Goal: Complete application form

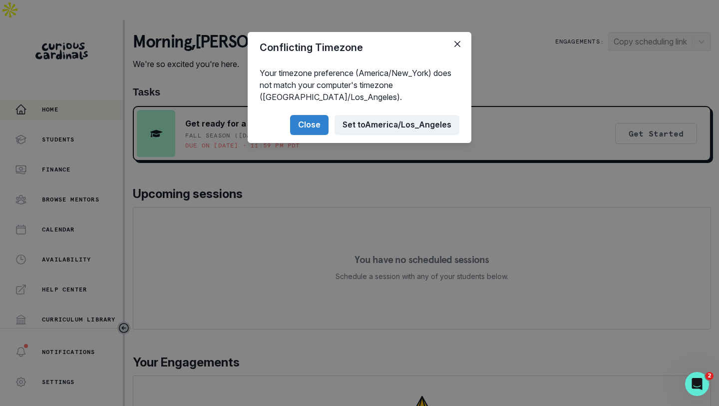
click at [372, 123] on button "Set to [GEOGRAPHIC_DATA]/Los_Angeles" at bounding box center [397, 125] width 125 height 20
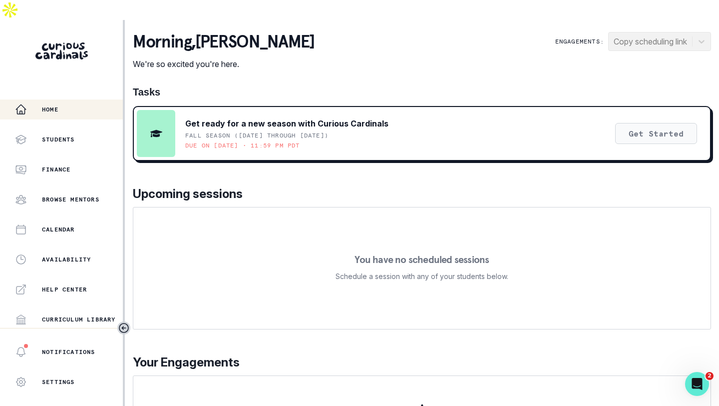
click at [656, 123] on button "Get Started" at bounding box center [656, 133] width 82 height 21
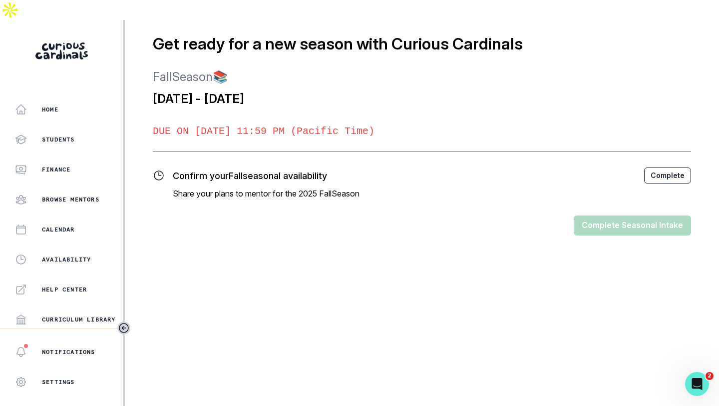
click at [662, 167] on button "Complete" at bounding box center [667, 175] width 47 height 16
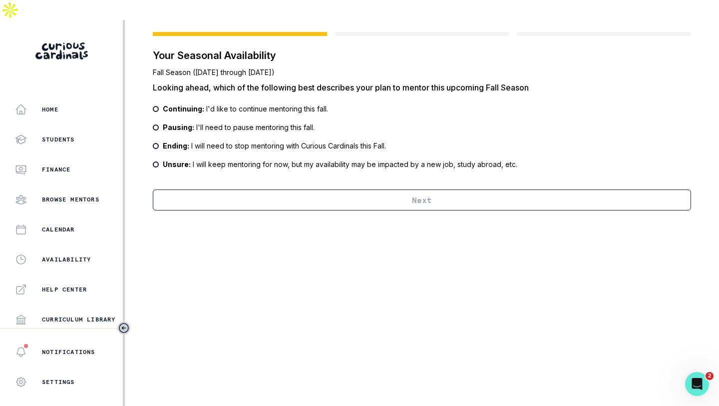
click at [159, 103] on label "Continuing: I'd like to continue mentoring this fall." at bounding box center [422, 108] width 538 height 10
click at [153, 108] on input "Continuing: I'd like to continue mentoring this fall." at bounding box center [152, 108] width 0 height 0
radio input "true"
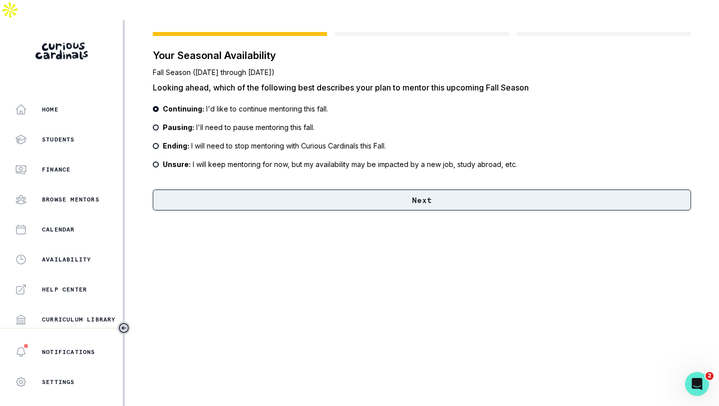
click at [319, 189] on button "Next" at bounding box center [422, 199] width 538 height 21
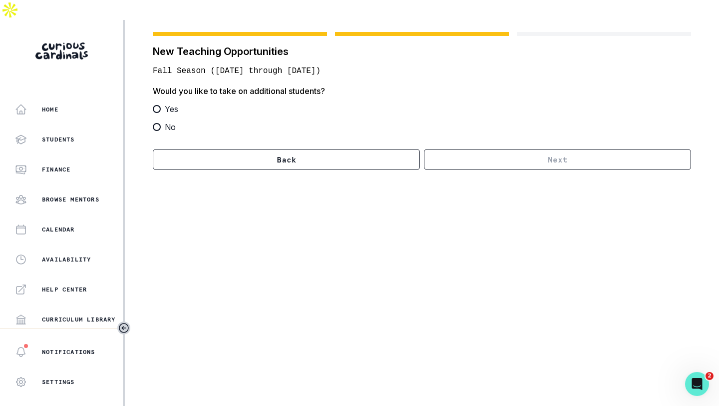
click at [158, 105] on span at bounding box center [157, 109] width 8 height 8
click at [153, 109] on input "Yes" at bounding box center [152, 109] width 0 height 0
radio input "true"
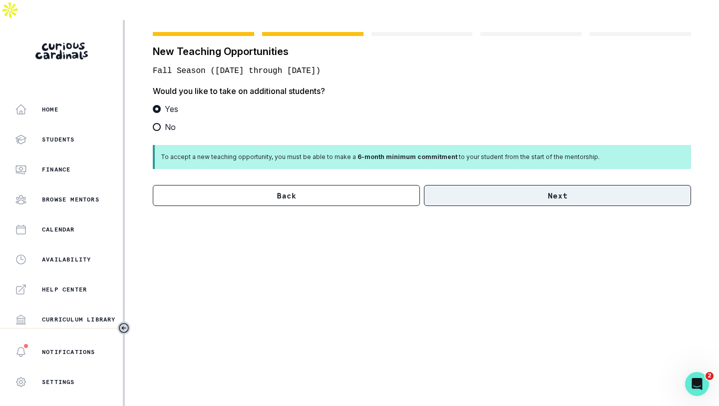
click at [466, 185] on button "Next" at bounding box center [557, 195] width 267 height 21
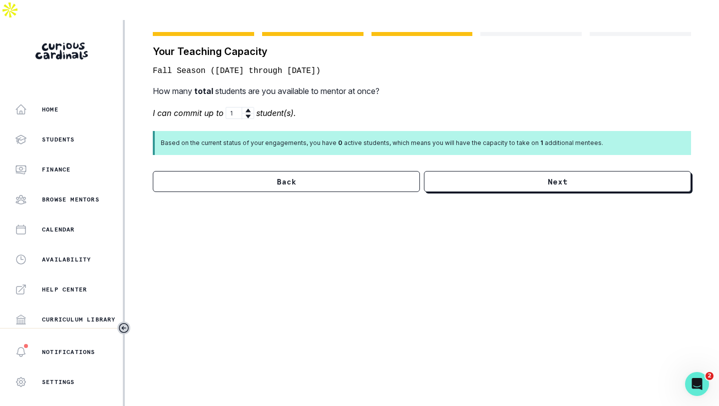
click at [249, 107] on icon at bounding box center [248, 110] width 6 height 6
type input "2"
click at [249, 107] on icon at bounding box center [248, 110] width 6 height 6
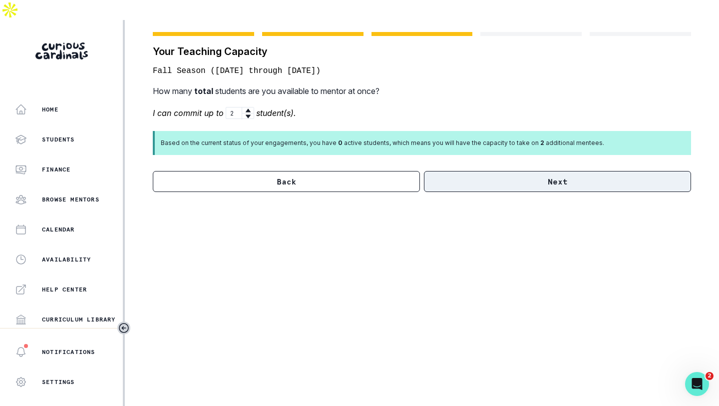
click at [541, 171] on button "Next" at bounding box center [557, 181] width 267 height 21
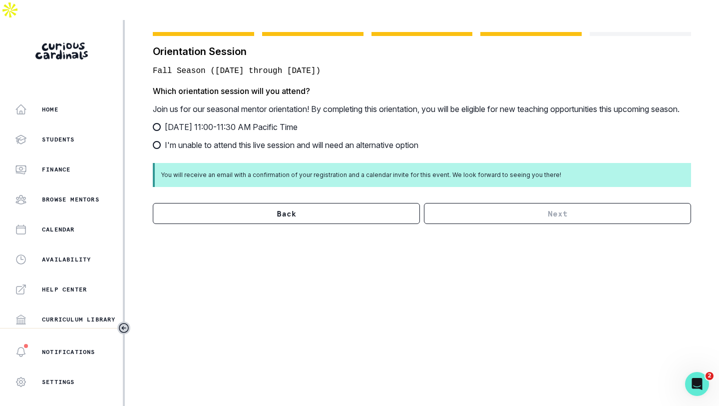
click at [269, 121] on span "[DATE] 11:00-11:30 AM Pacific Time" at bounding box center [231, 127] width 133 height 12
click at [153, 127] on input "[DATE] 11:00-11:30 AM Pacific Time" at bounding box center [152, 127] width 0 height 0
radio input "true"
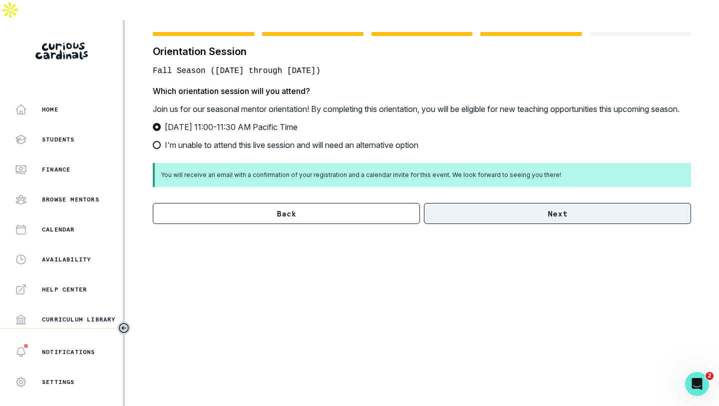
click at [505, 206] on button "Next" at bounding box center [557, 213] width 267 height 21
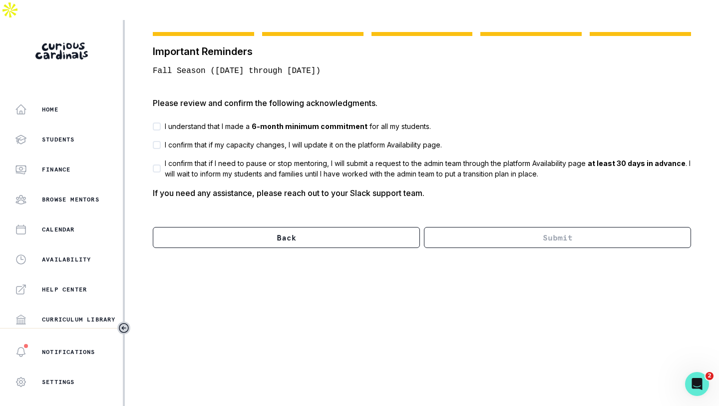
click at [197, 121] on p "I understand that I made a 6-month minimum commitment for all my students." at bounding box center [298, 126] width 266 height 10
click at [153, 126] on input "I understand that I made a 6-month minimum commitment for all my students." at bounding box center [152, 126] width 0 height 0
checkbox input "true"
click at [177, 139] on p "I confirm that if my capacity changes, I will update it on the platform Availab…" at bounding box center [303, 144] width 277 height 10
click at [153, 144] on input "I confirm that if my capacity changes, I will update it on the platform Availab…" at bounding box center [152, 144] width 0 height 0
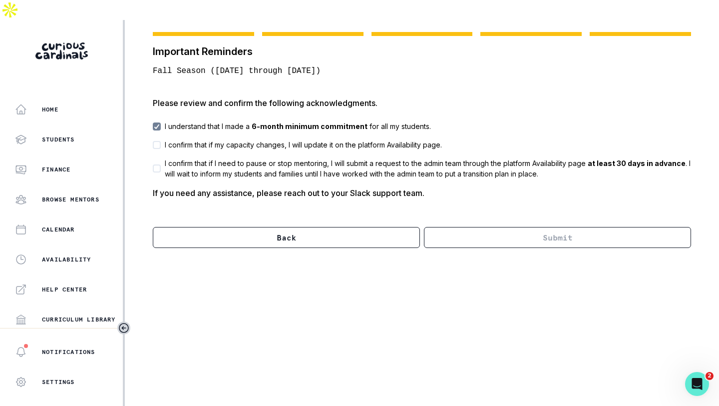
checkbox input "true"
click at [171, 158] on p "I confirm that if I need to pause or stop mentoring, I will submit a request to…" at bounding box center [428, 168] width 526 height 21
click at [153, 168] on input "I confirm that if I need to pause or stop mentoring, I will submit a request to…" at bounding box center [152, 168] width 0 height 0
checkbox input "true"
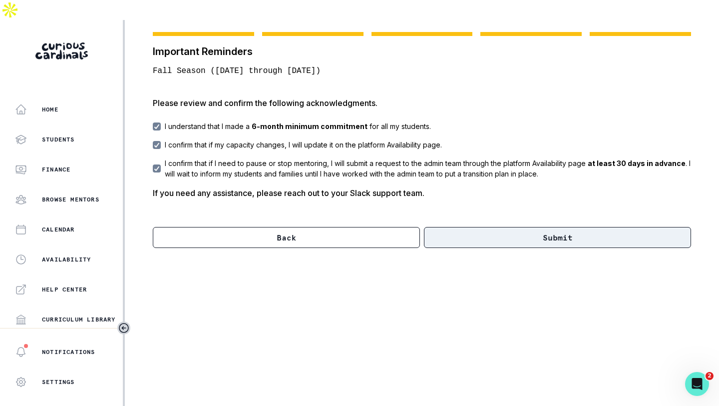
click at [490, 227] on button "Submit" at bounding box center [557, 237] width 267 height 21
